Goal: Transaction & Acquisition: Subscribe to service/newsletter

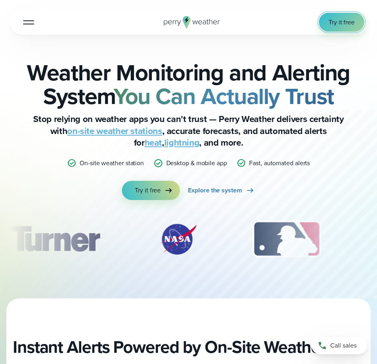
click at [340, 30] on link "Try it free" at bounding box center [341, 22] width 45 height 19
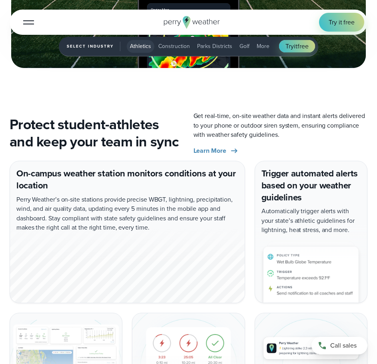
scroll to position [1290, 0]
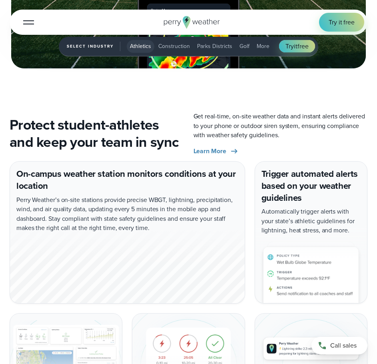
click at [215, 46] on span "Parks Districts" at bounding box center [214, 46] width 35 height 8
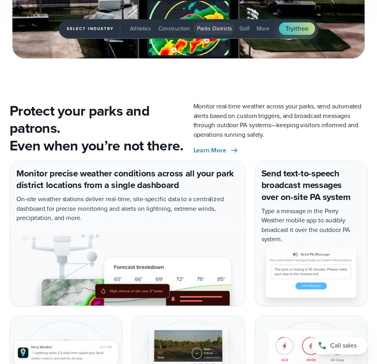
scroll to position [1305, 0]
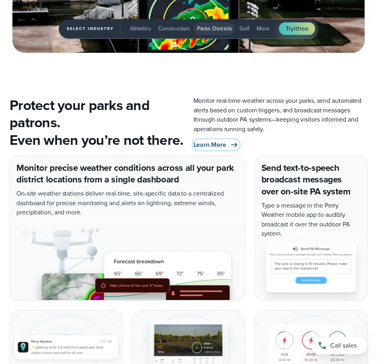
click at [233, 146] on icon "3 of 5" at bounding box center [234, 145] width 10 height 10
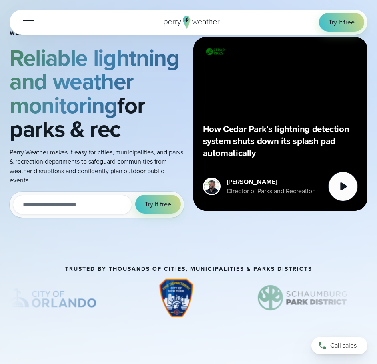
scroll to position [32, 0]
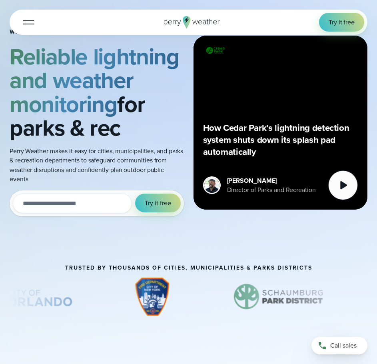
click at [106, 203] on input "email" at bounding box center [72, 203] width 119 height 20
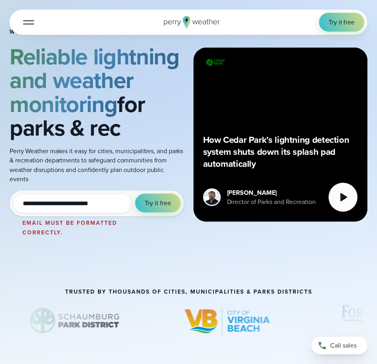
click at [107, 203] on input "**********" at bounding box center [72, 203] width 119 height 20
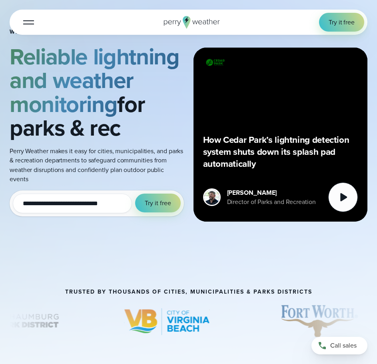
type input "**********"
click at [135, 193] on button "Try it free" at bounding box center [157, 202] width 45 height 19
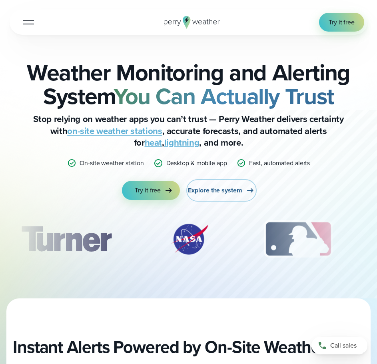
click at [231, 191] on span "Explore the system" at bounding box center [215, 189] width 54 height 9
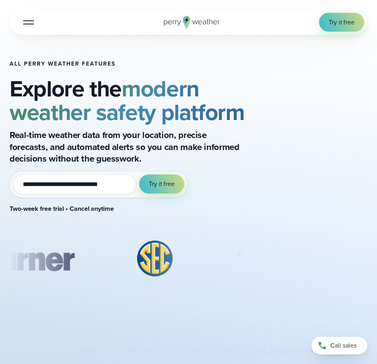
click at [35, 24] on button "Open Menu" at bounding box center [28, 22] width 19 height 19
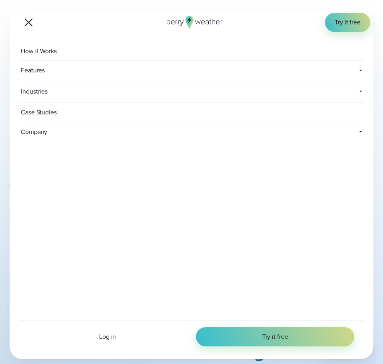
click at [56, 125] on span "Company" at bounding box center [58, 131] width 78 height 19
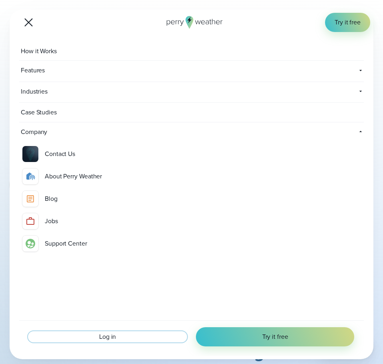
click at [114, 339] on span "Log in" at bounding box center [107, 337] width 17 height 10
